Goal: Transaction & Acquisition: Download file/media

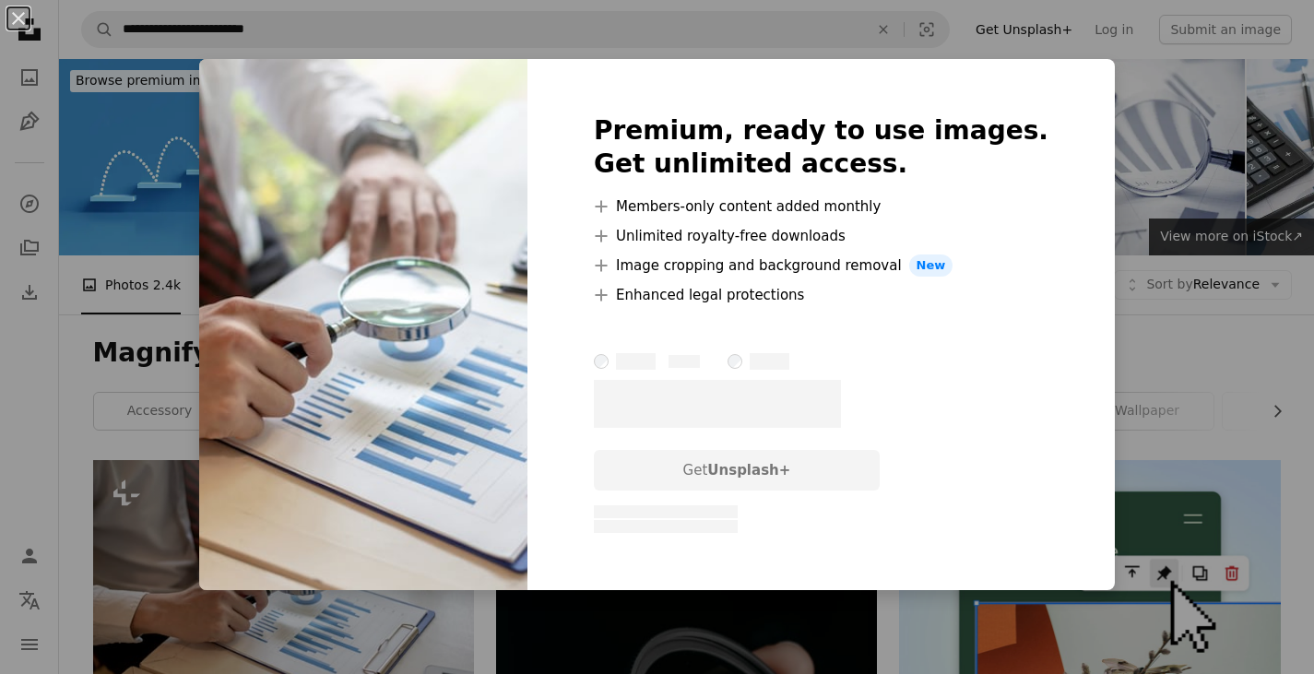
scroll to position [184, 0]
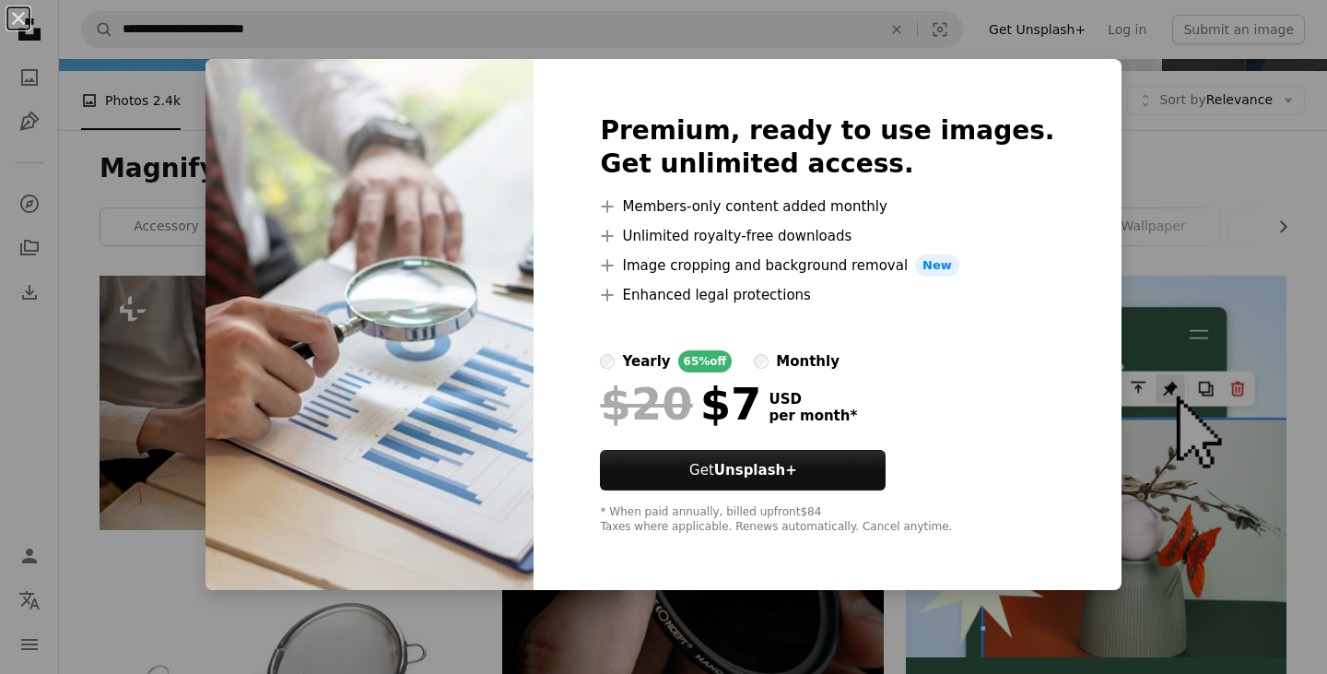
click at [1126, 183] on div "An X shape Premium, ready to use images. Get unlimited access. A plus sign Memb…" at bounding box center [663, 337] width 1327 height 674
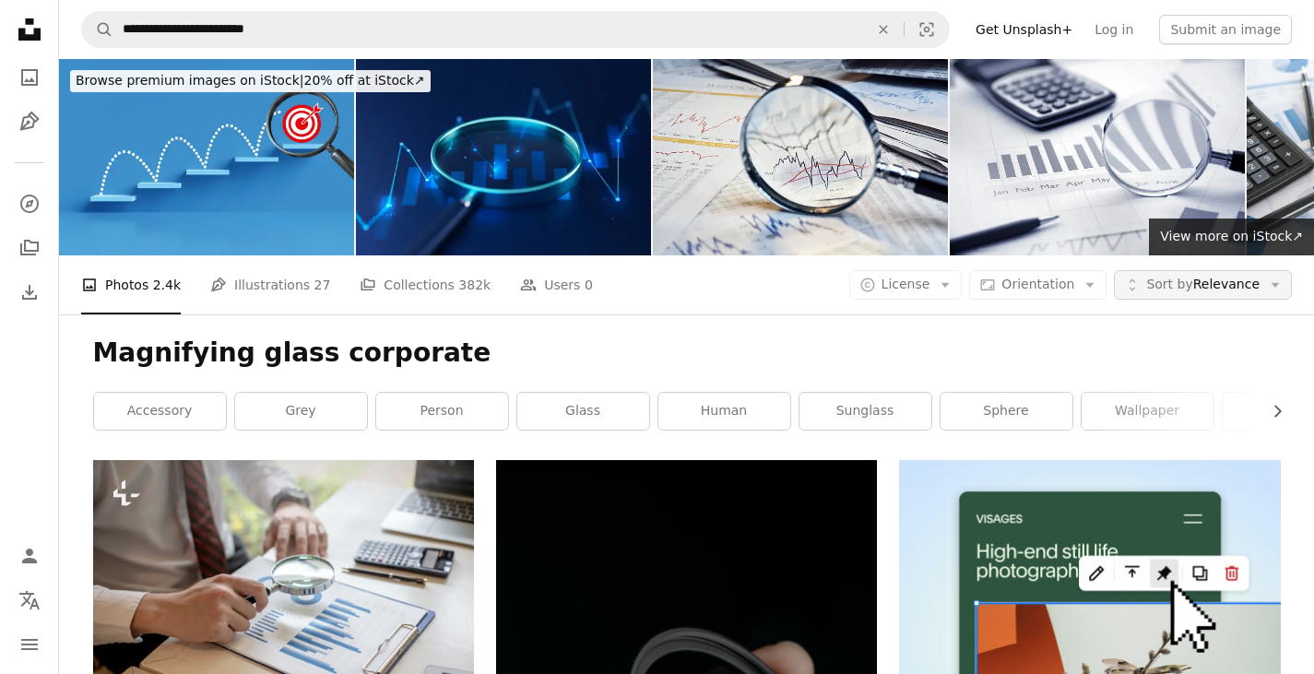
click at [1256, 283] on span "Sort by Relevance" at bounding box center [1202, 285] width 113 height 18
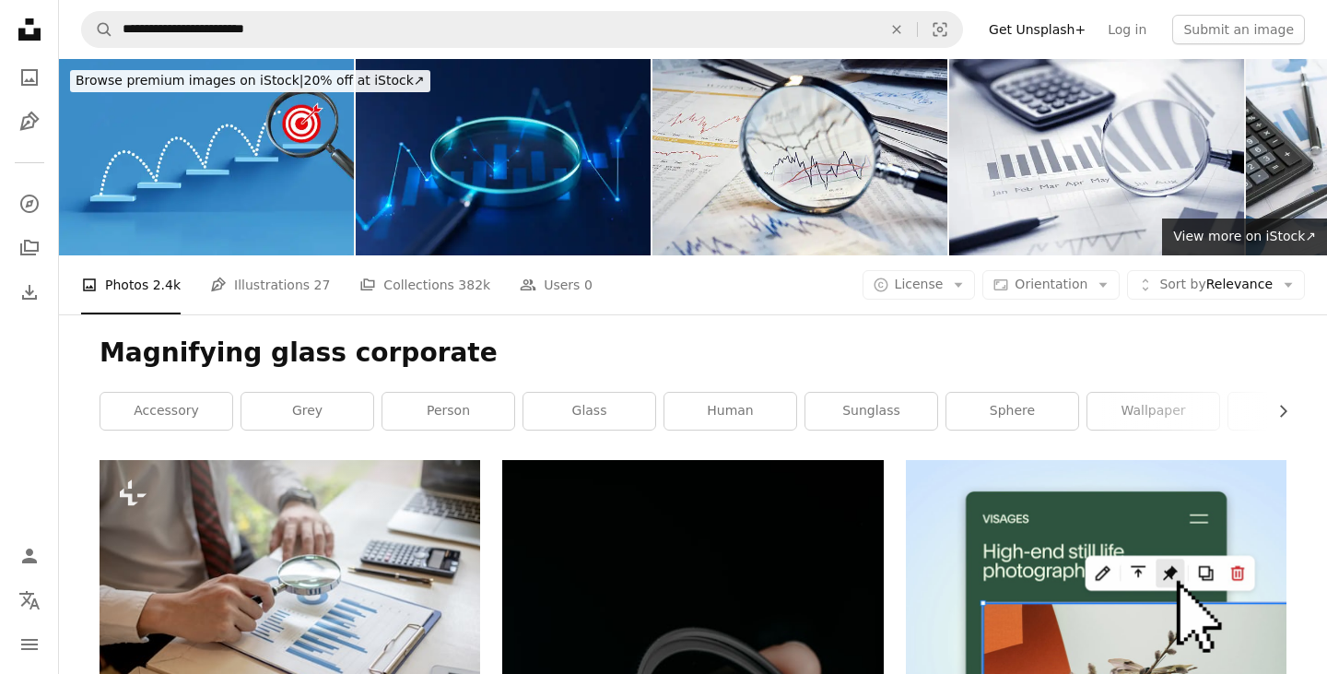
click at [942, 290] on span "License" at bounding box center [919, 284] width 49 height 15
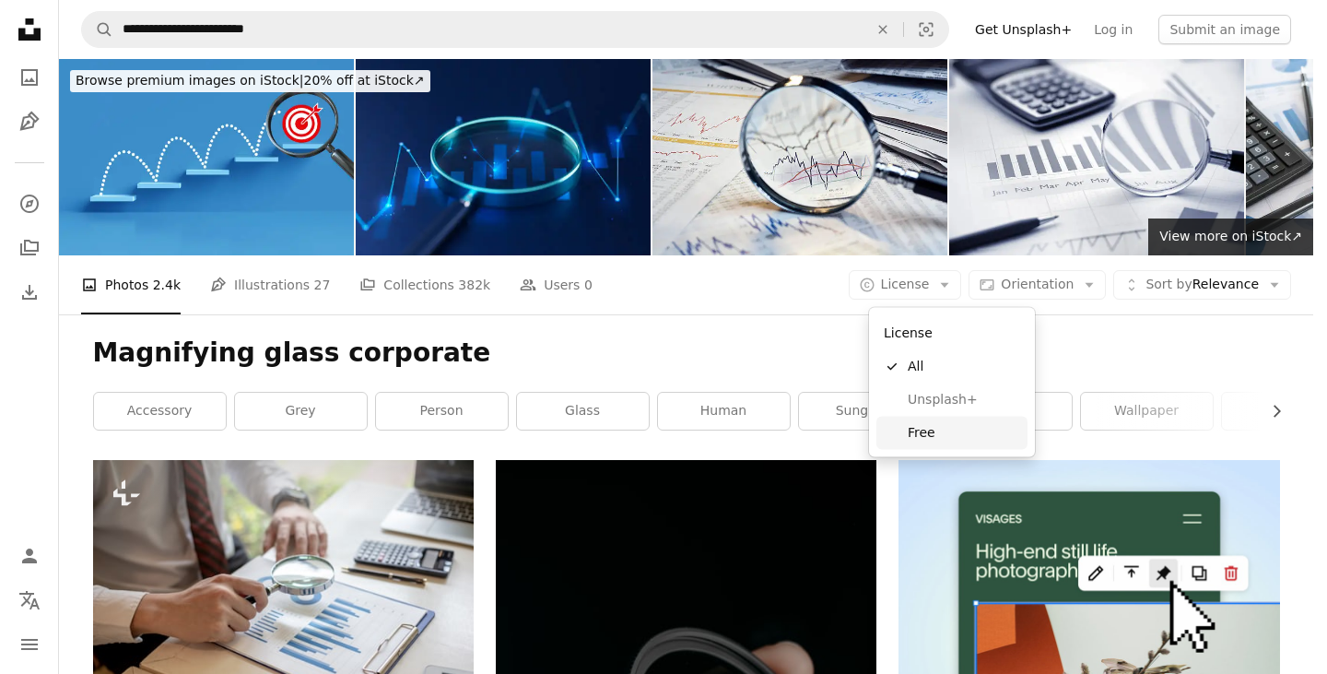
click at [951, 431] on span "Free" at bounding box center [964, 432] width 112 height 18
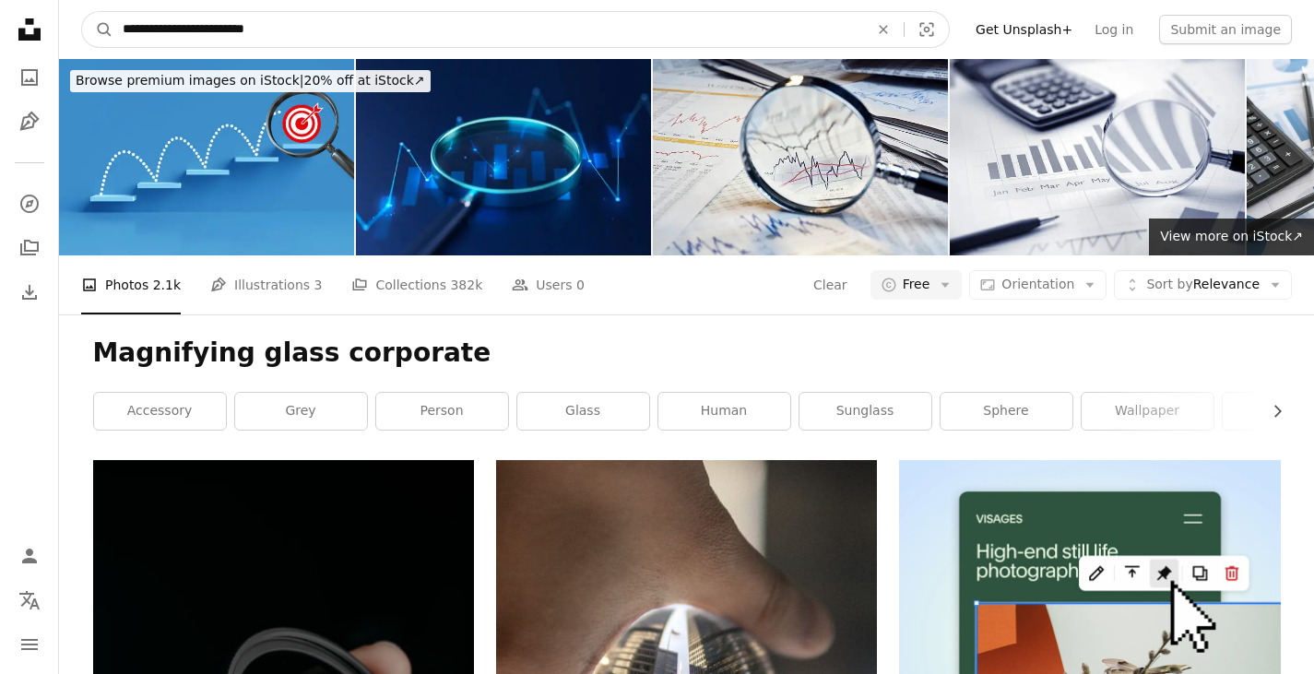
drag, startPoint x: 293, startPoint y: 26, endPoint x: -106, endPoint y: 21, distance: 399.2
type input "*"
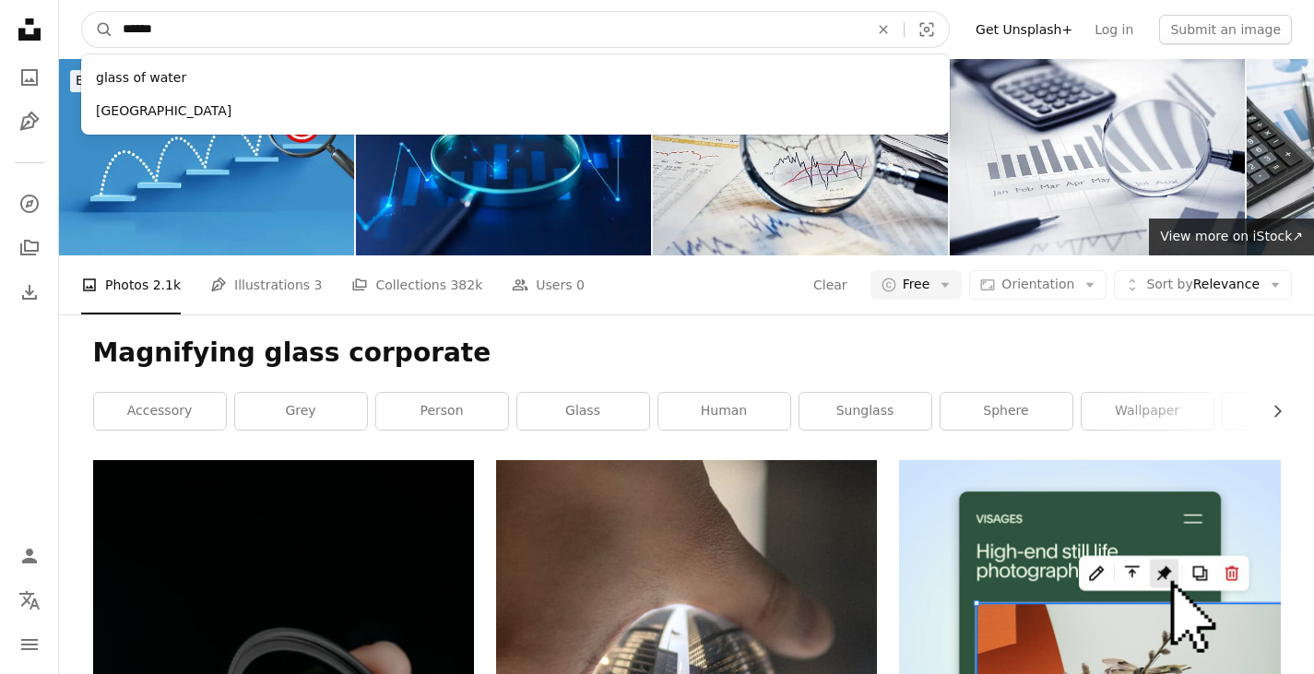
type input "*******"
click button "A magnifying glass" at bounding box center [97, 29] width 31 height 35
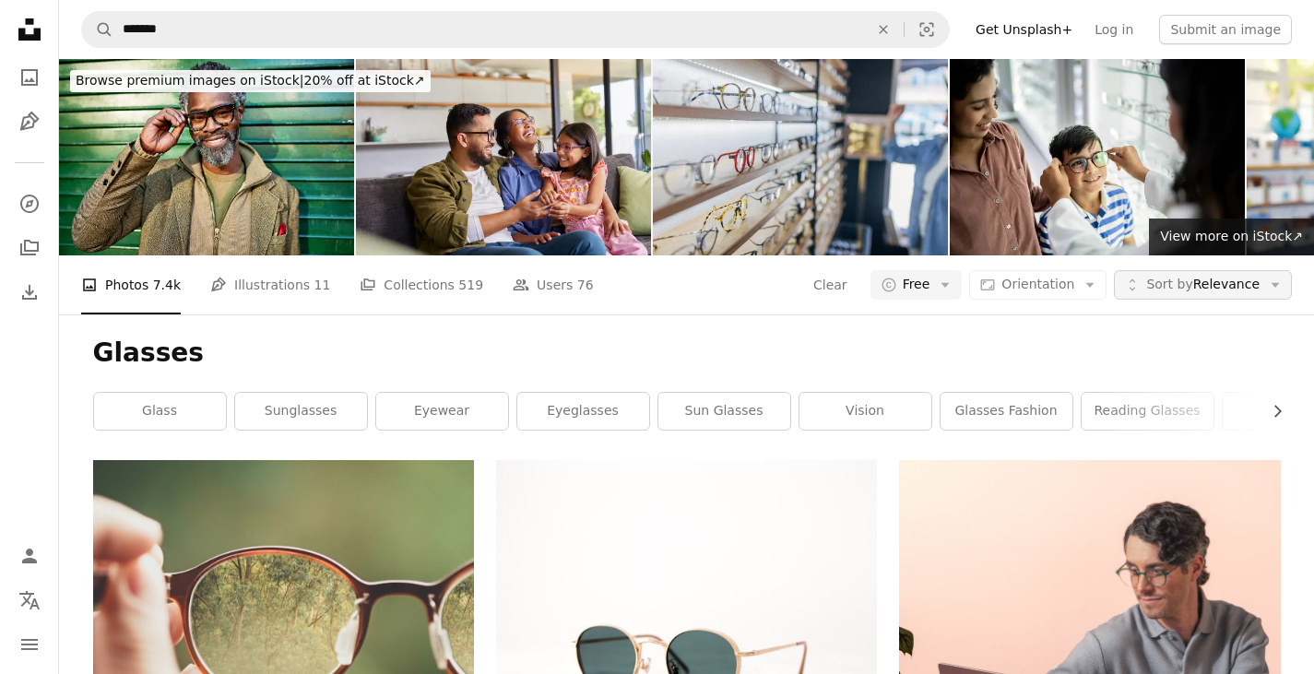
click at [1231, 282] on span "Sort by Relevance" at bounding box center [1202, 285] width 113 height 18
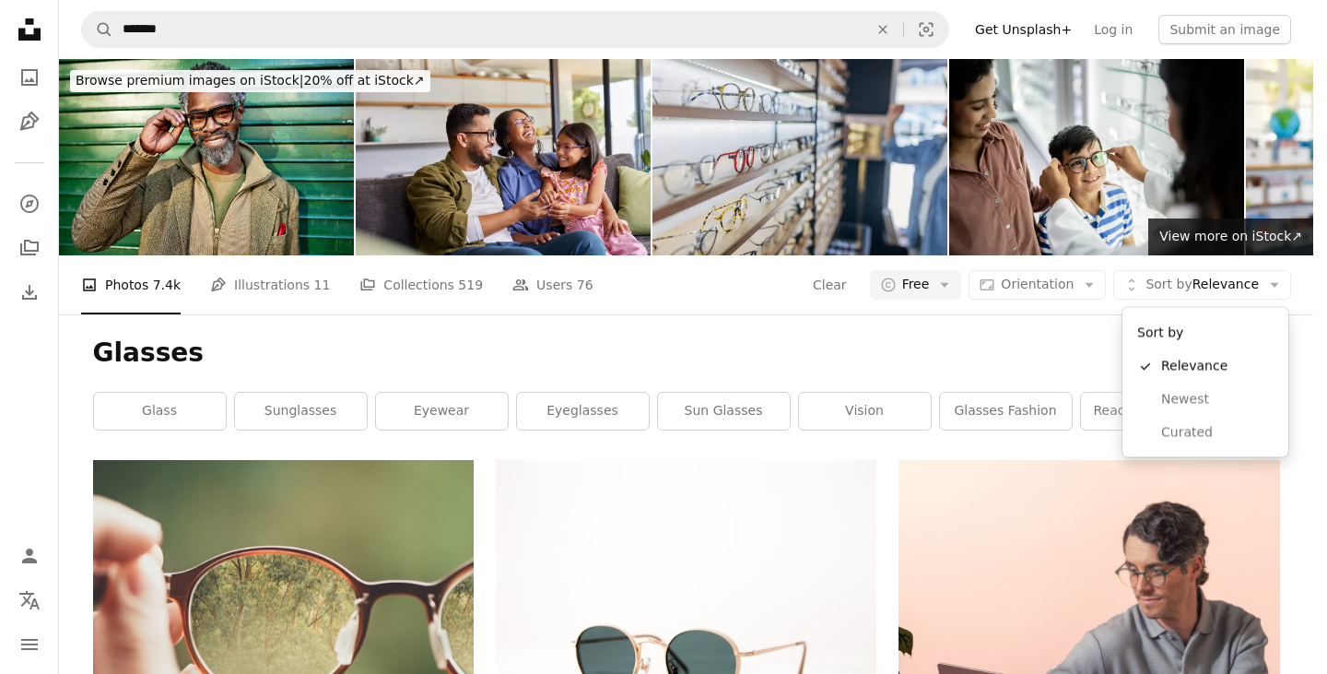
click at [1083, 289] on body "Unsplash logo Unsplash Home A photo Pen Tool A compass A stack of folders Downl…" at bounding box center [657, 337] width 1314 height 674
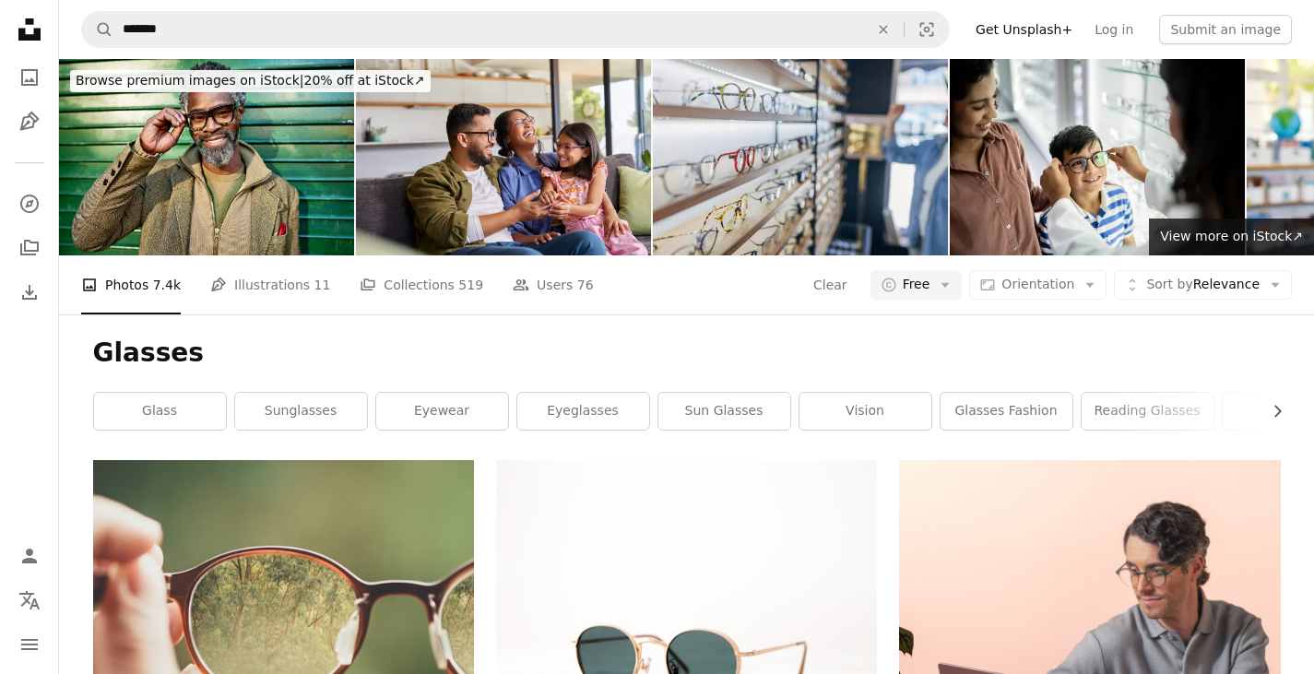
click at [896, 318] on div "Glasses Chevron right glass sunglasses eyewear eyeglasses sun glasses vision gl…" at bounding box center [687, 387] width 1232 height 146
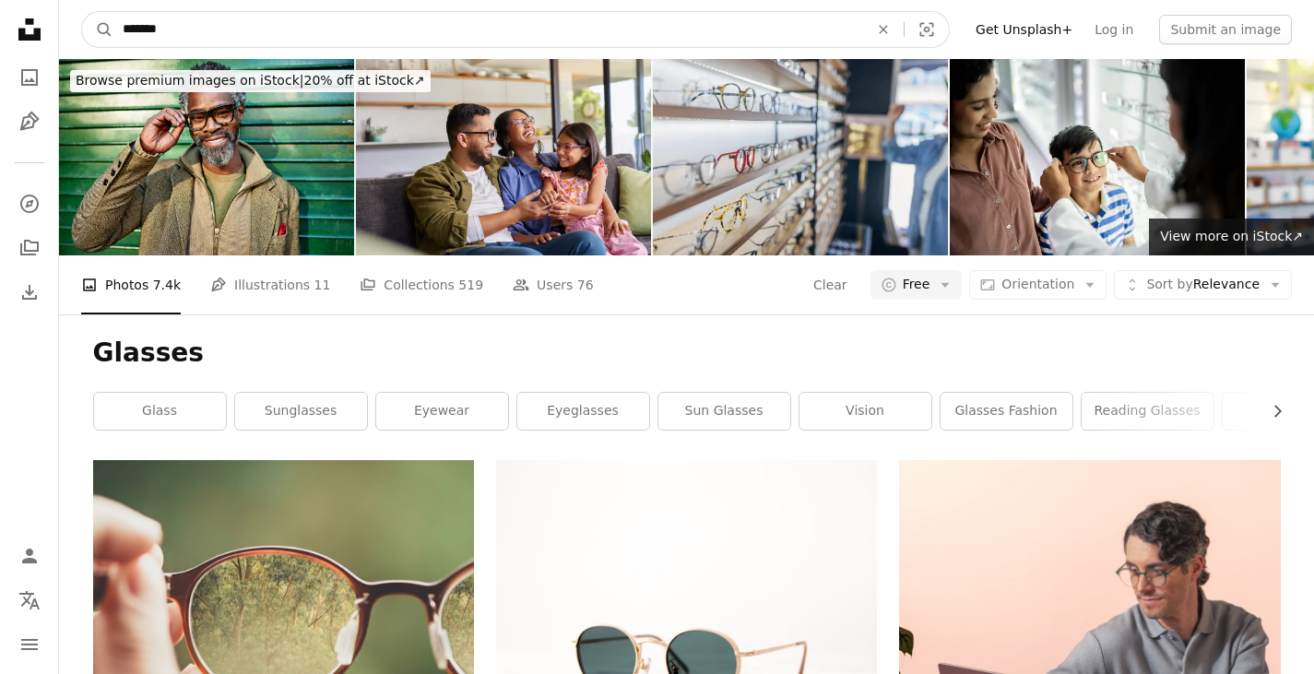
drag, startPoint x: 177, startPoint y: 27, endPoint x: 75, endPoint y: 33, distance: 102.5
click at [75, 33] on nav "A magnifying glass ******* An X shape Visual search Filters Get Unsplash+ Log i…" at bounding box center [686, 29] width 1255 height 59
type input "**********"
click button "A magnifying glass" at bounding box center [97, 29] width 31 height 35
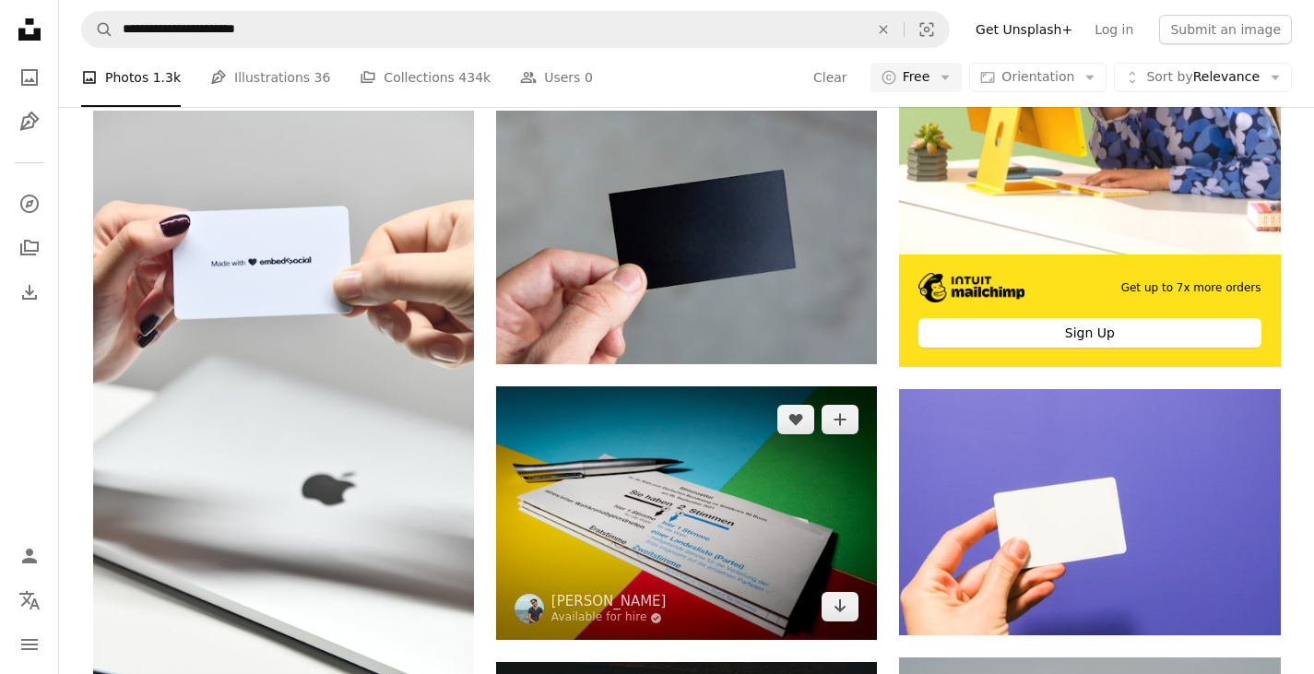
scroll to position [553, 0]
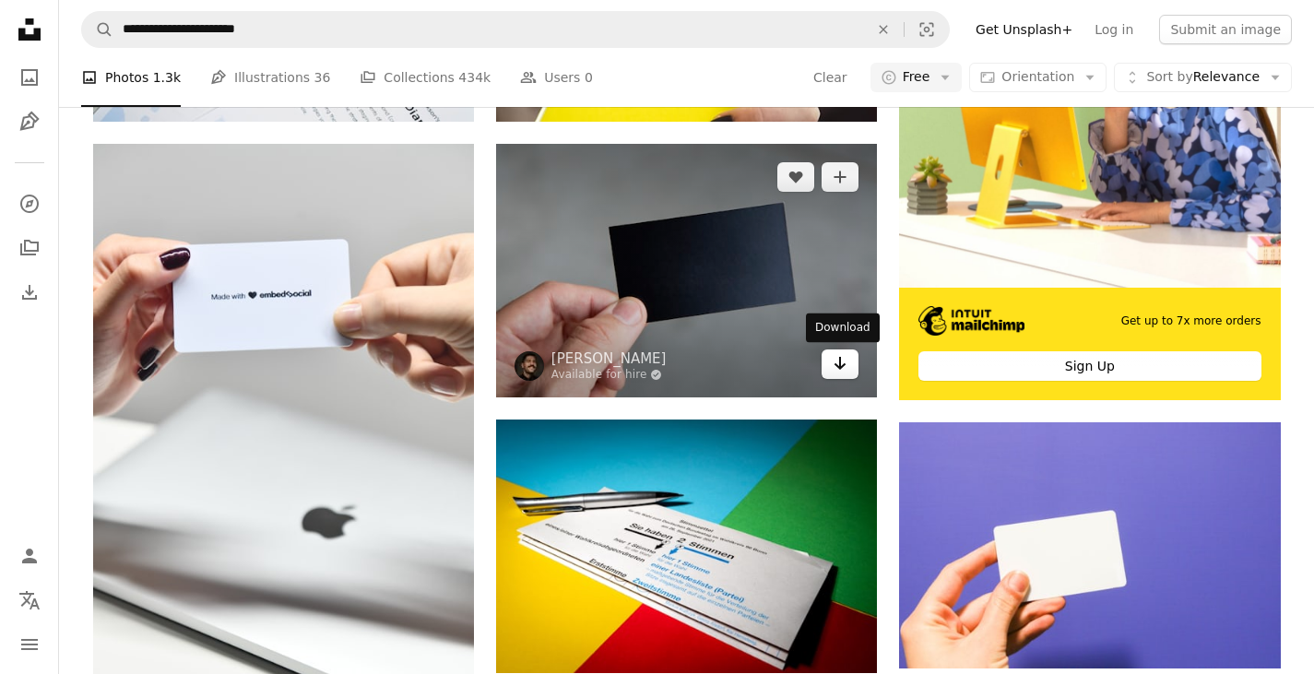
click at [835, 376] on link "Arrow pointing down" at bounding box center [839, 363] width 37 height 29
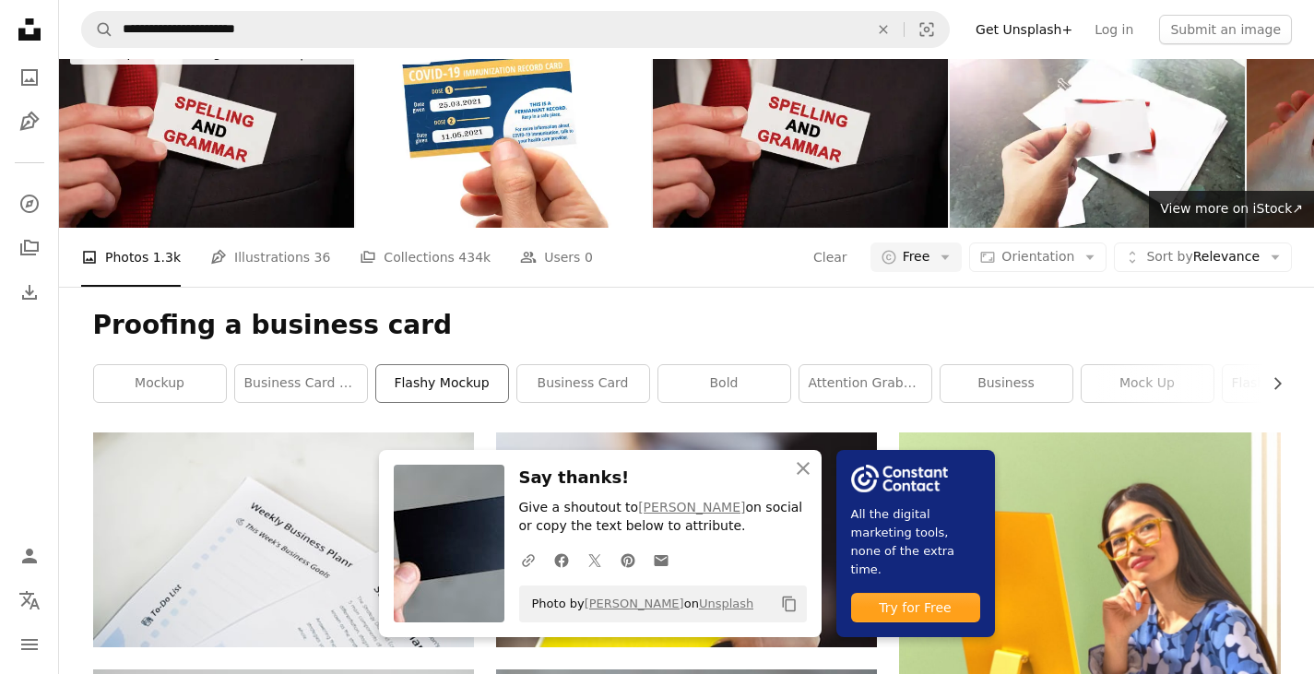
scroll to position [0, 0]
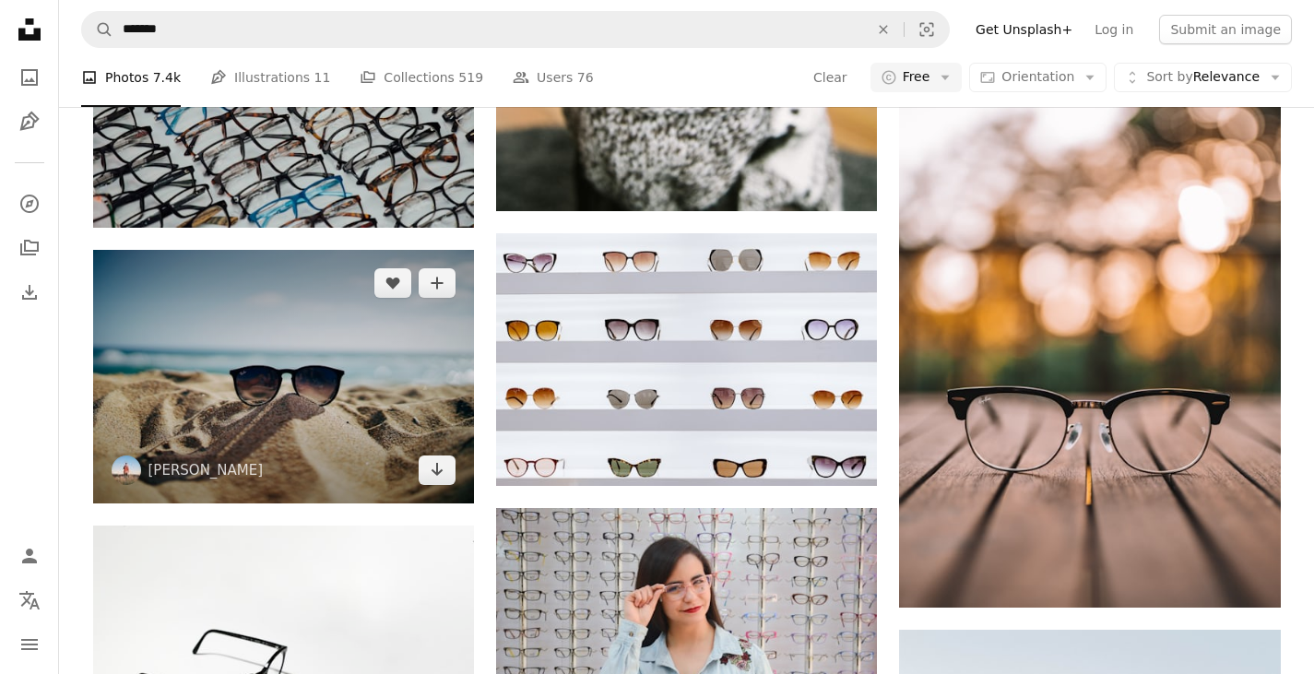
scroll to position [2120, 0]
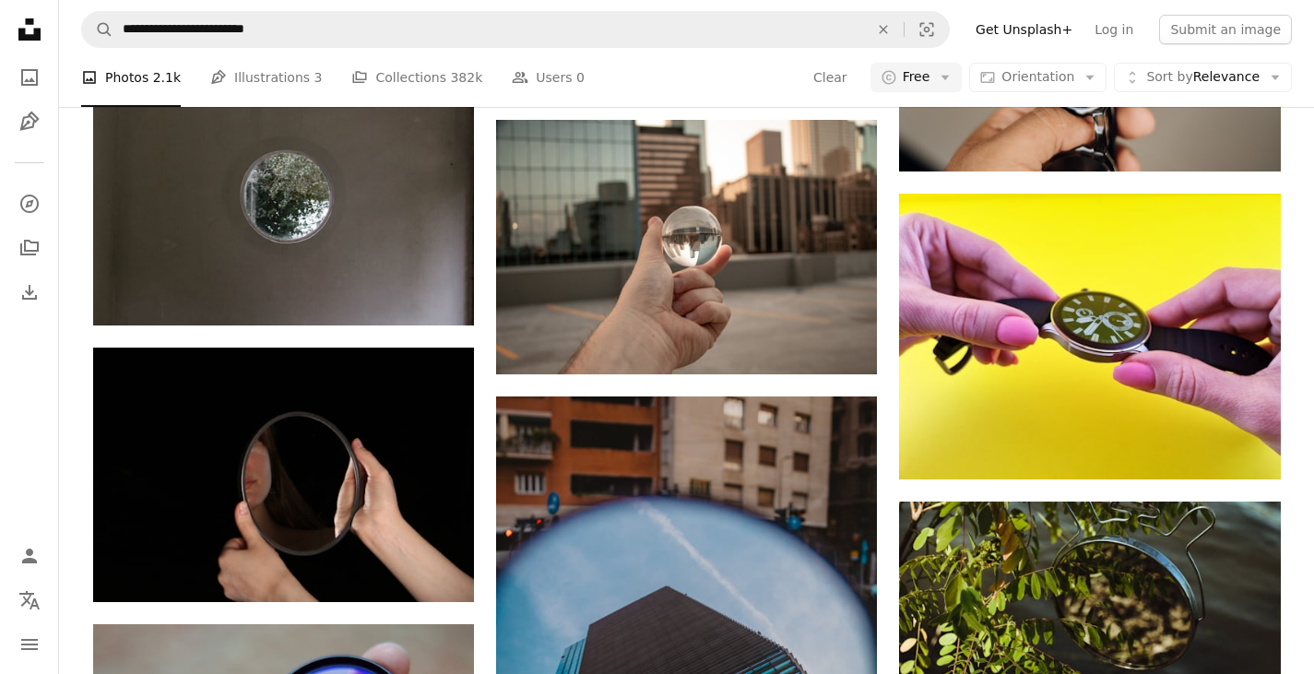
scroll to position [1751, 0]
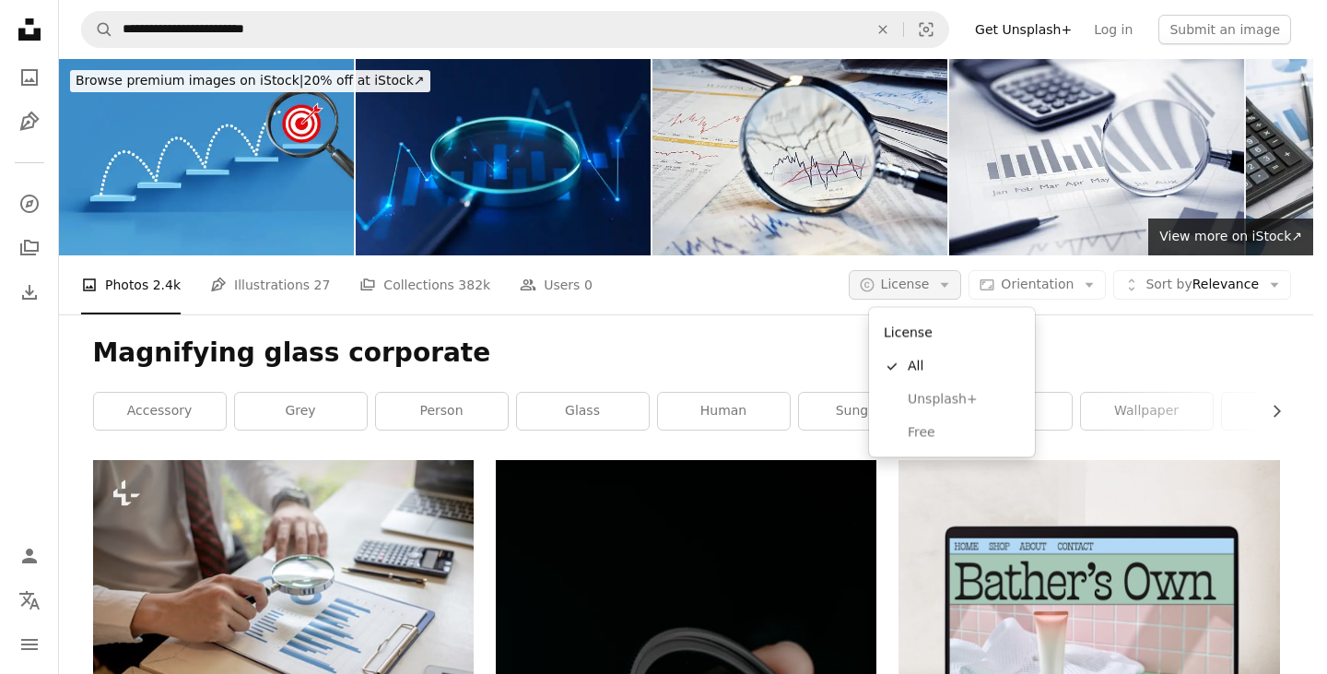
click at [940, 274] on button "A copyright icon © License Arrow down" at bounding box center [905, 284] width 113 height 29
click at [922, 427] on span "Free" at bounding box center [964, 432] width 112 height 18
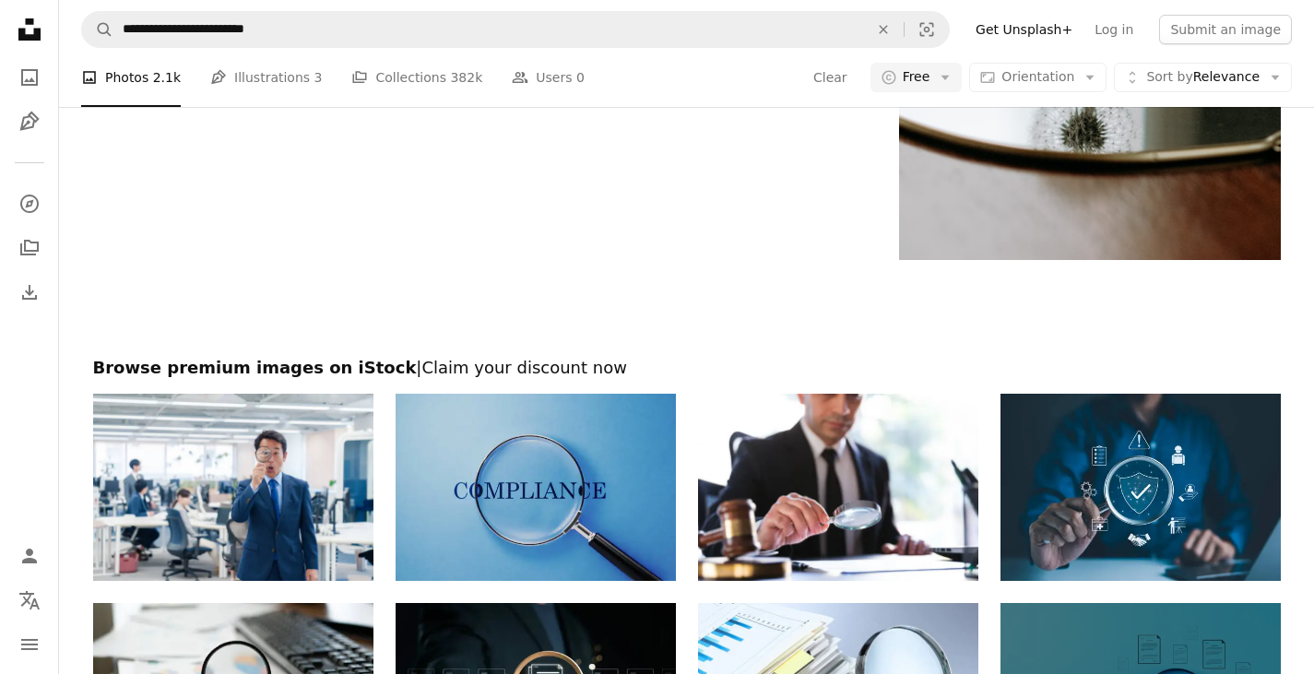
scroll to position [2858, 0]
